Goal: Task Accomplishment & Management: Complete application form

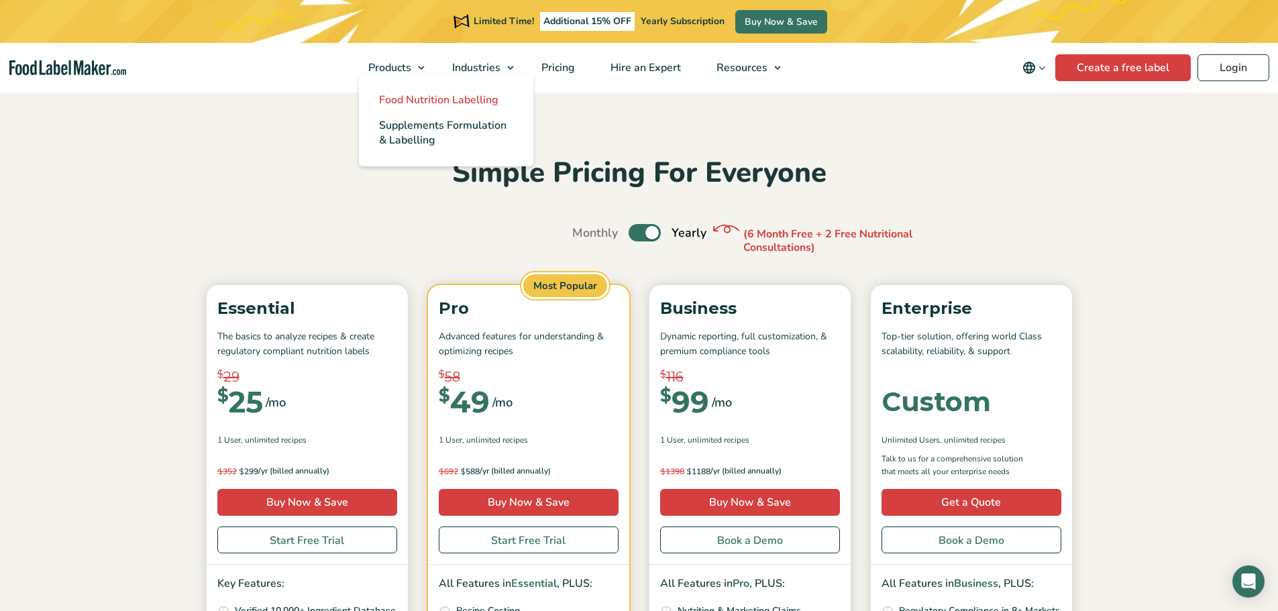
click at [394, 99] on span "Food Nutrition Labelling" at bounding box center [438, 100] width 119 height 15
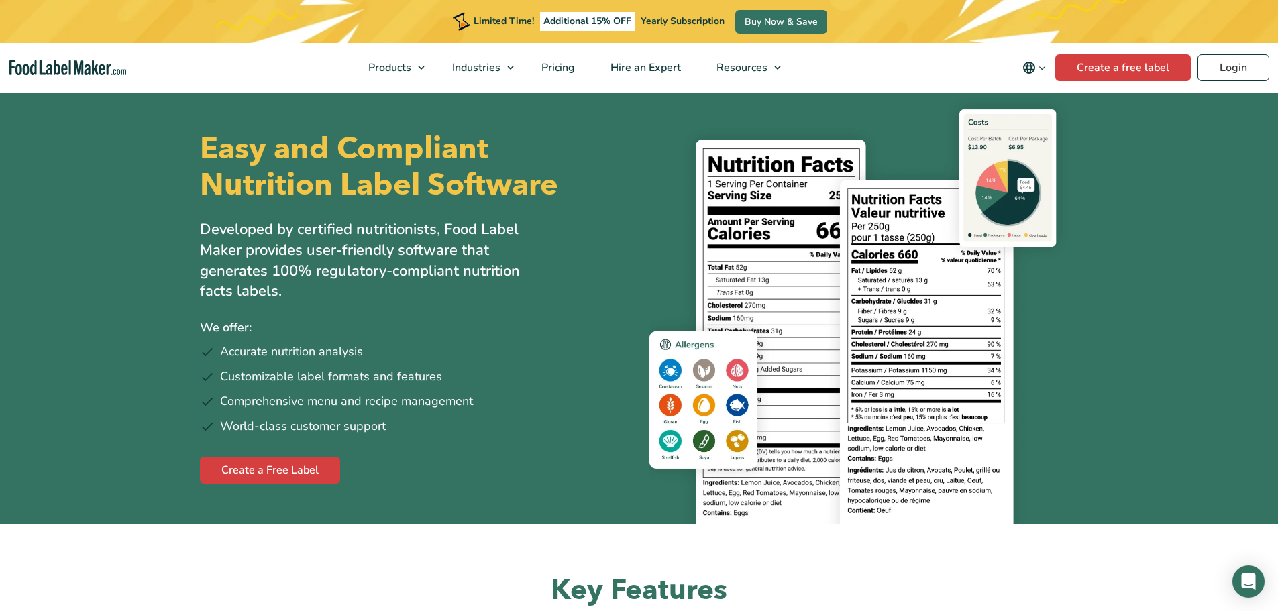
click at [598, 23] on span "Additional 15% OFF" at bounding box center [587, 21] width 95 height 19
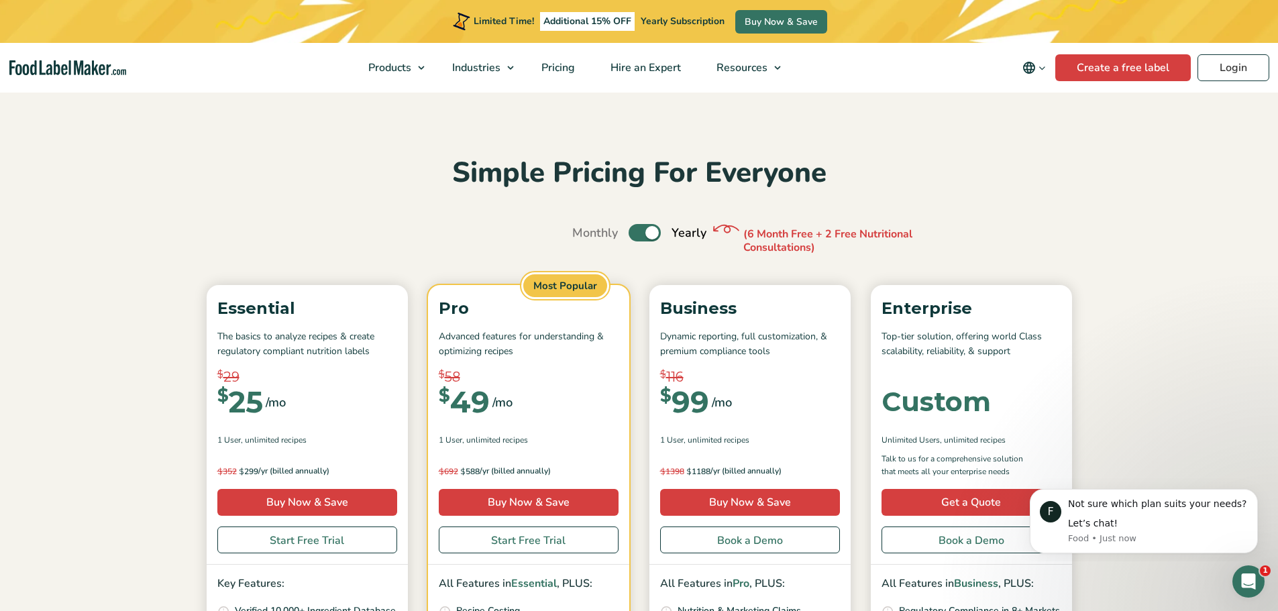
click at [942, 199] on div "Simple Pricing For Everyone Monthly Toggle Yearly (6 Month Free + 2 Free Nutrit…" at bounding box center [639, 495] width 899 height 681
click at [637, 63] on span "Hire an Expert" at bounding box center [644, 67] width 76 height 15
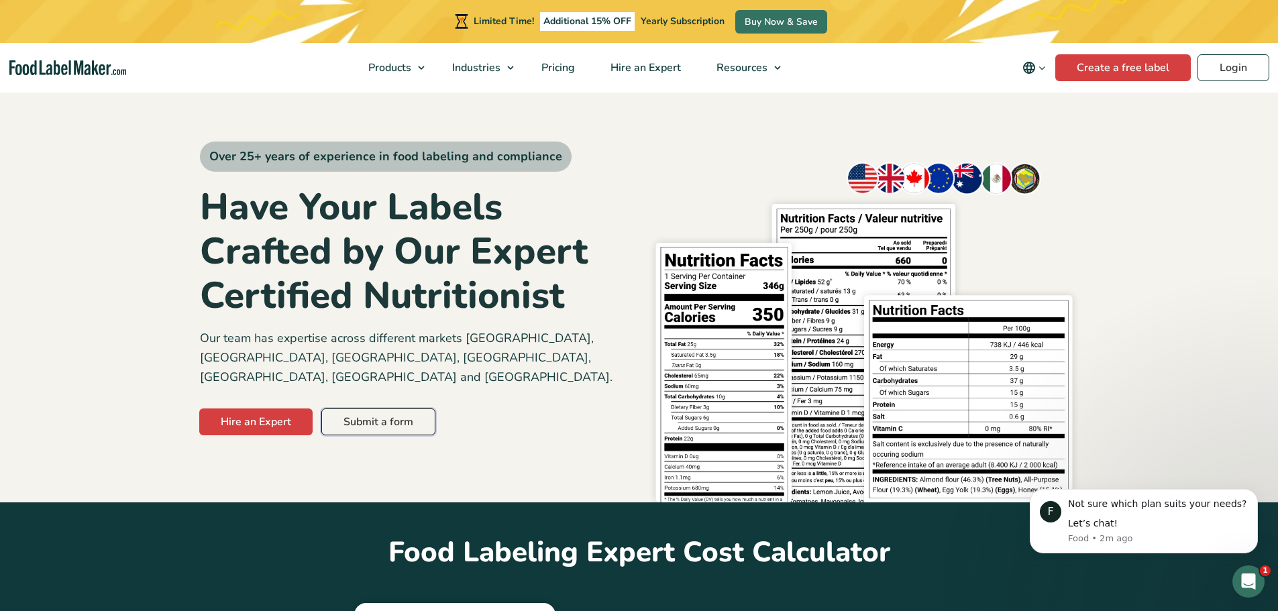
click at [404, 408] on link "Submit a form" at bounding box center [378, 421] width 114 height 27
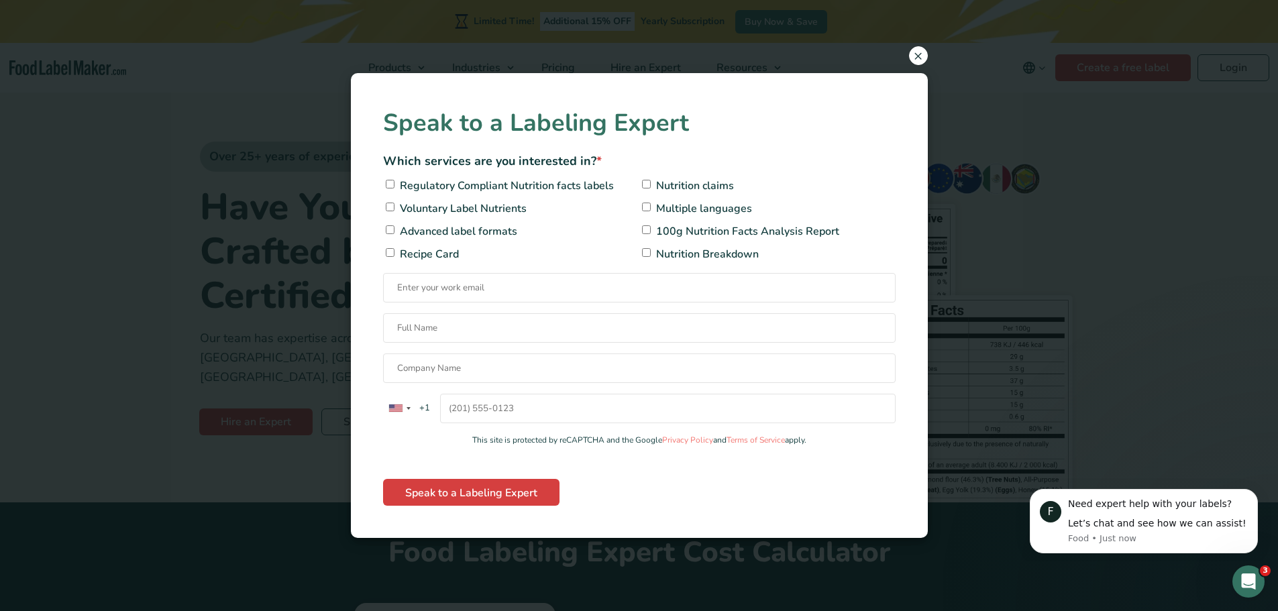
click at [914, 54] on span "×" at bounding box center [918, 55] width 19 height 19
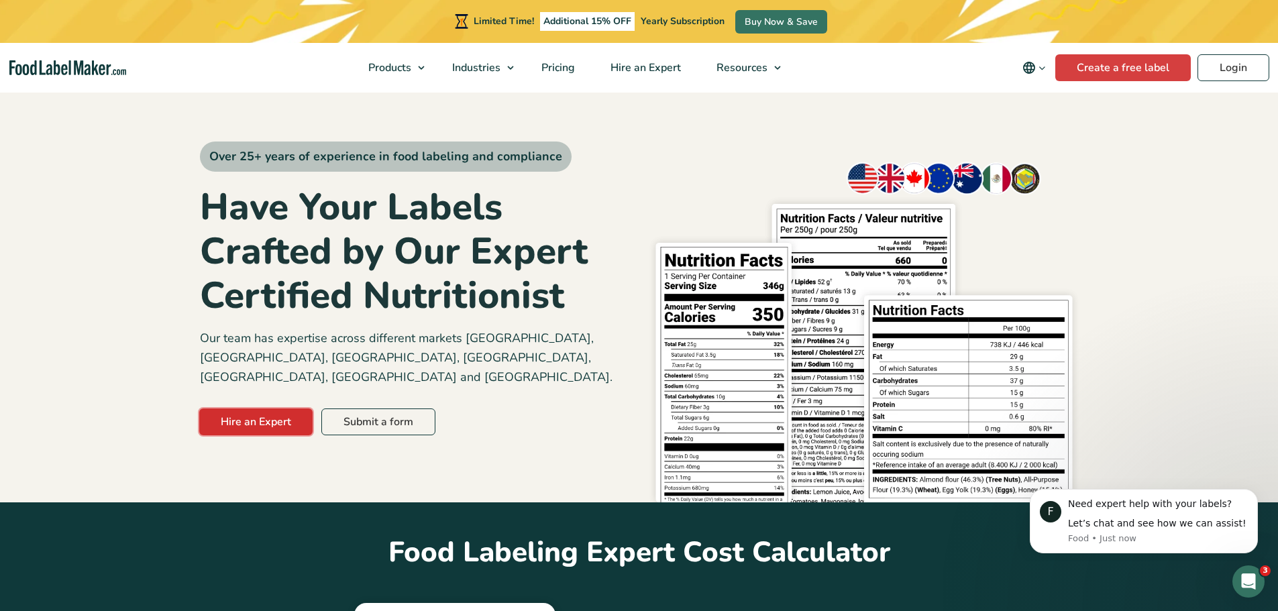
click at [254, 408] on link "Hire an Expert" at bounding box center [255, 421] width 113 height 27
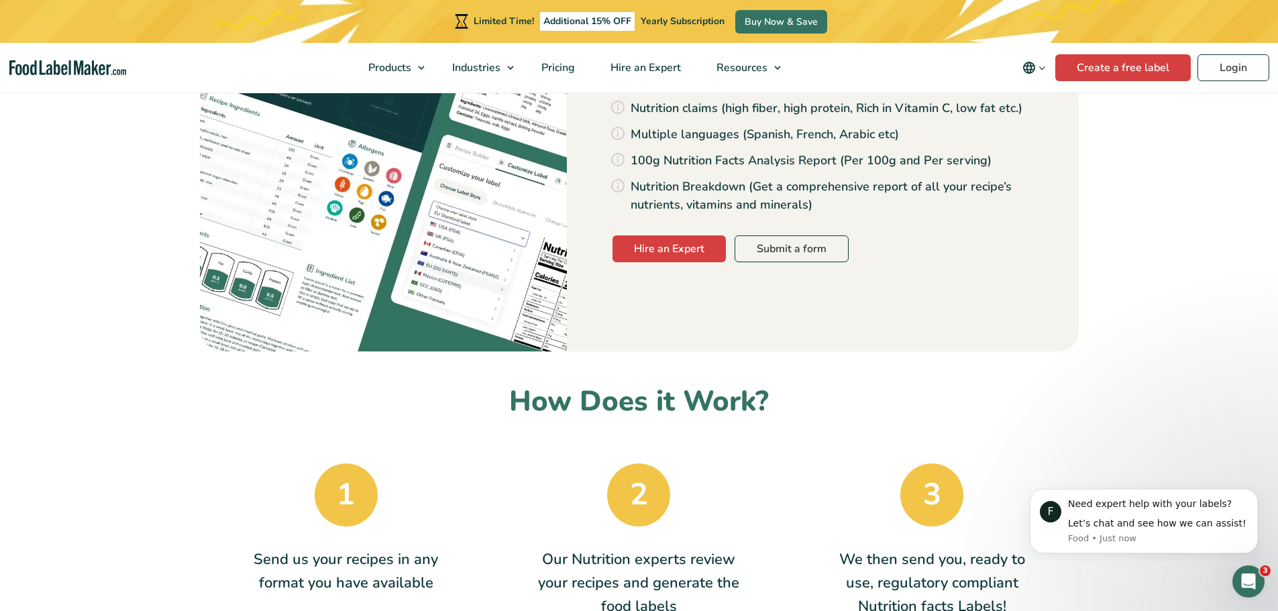
scroll to position [1824, 0]
